Goal: Transaction & Acquisition: Purchase product/service

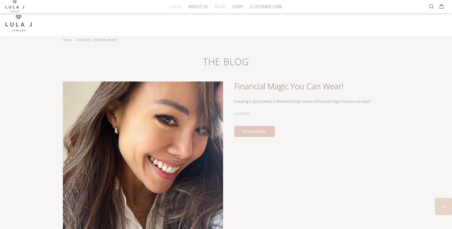
scroll to position [689, 0]
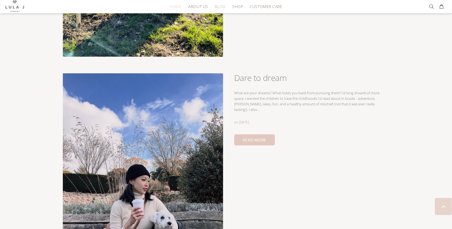
click at [172, 6] on span "HOME" at bounding box center [176, 6] width 12 height 4
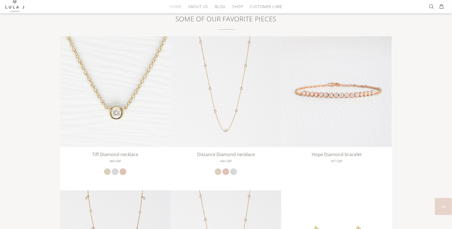
scroll to position [811, 0]
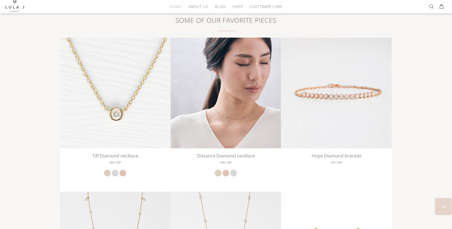
click at [262, 107] on img at bounding box center [226, 92] width 111 height 111
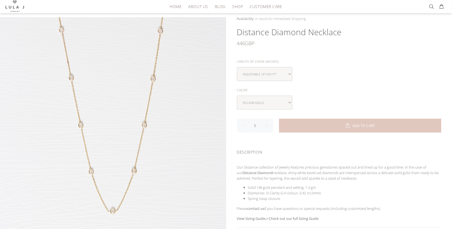
scroll to position [42, 0]
